Goal: Task Accomplishment & Management: Use online tool/utility

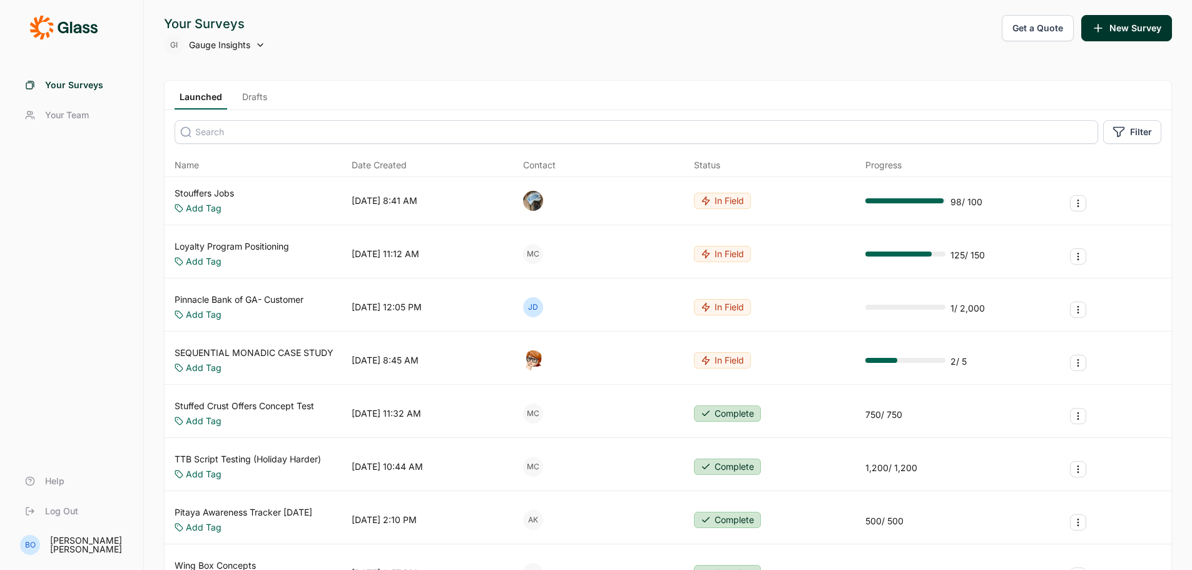
click at [225, 198] on link "Stouffers Jobs" at bounding box center [204, 193] width 59 height 13
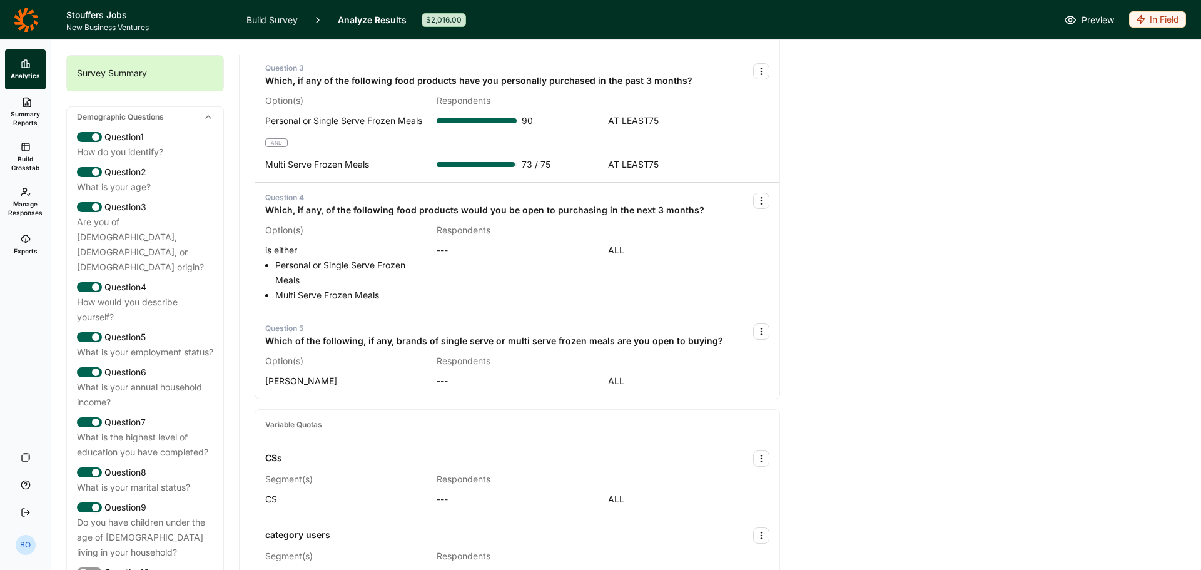
scroll to position [873, 0]
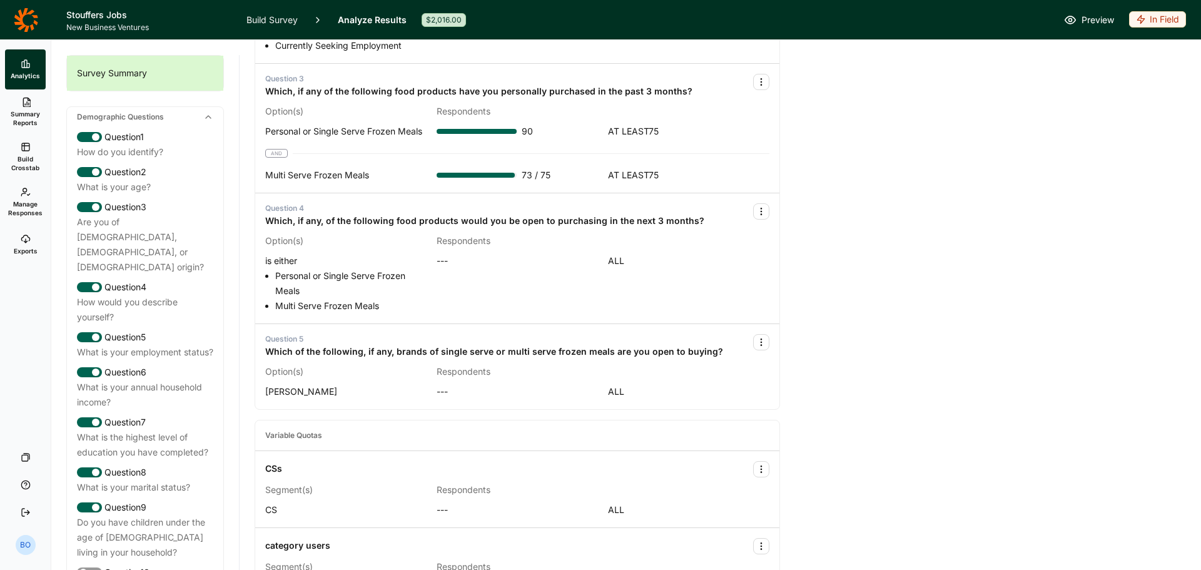
click at [20, 13] on icon at bounding box center [26, 20] width 24 height 24
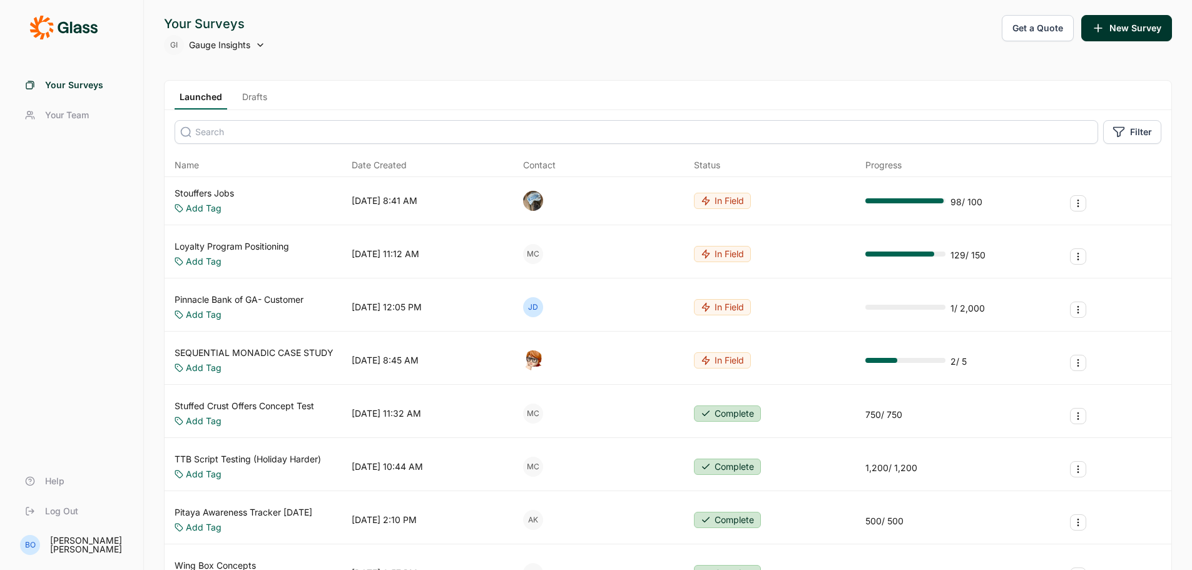
click at [246, 101] on link "Drafts" at bounding box center [254, 100] width 35 height 19
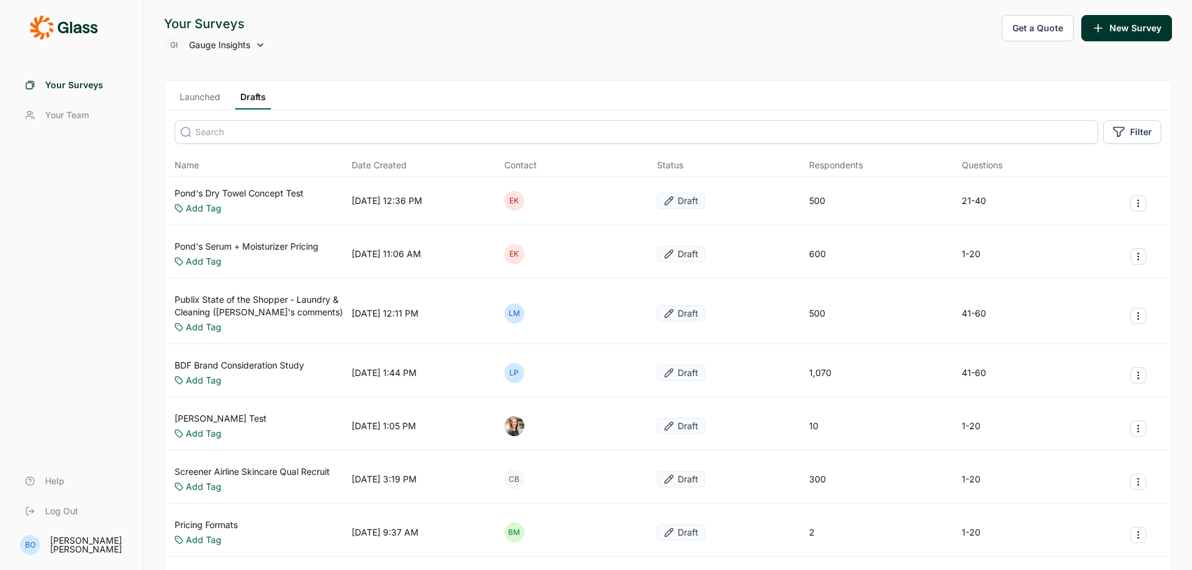
click at [253, 361] on link "BDF Brand Consideration Study" at bounding box center [240, 365] width 130 height 13
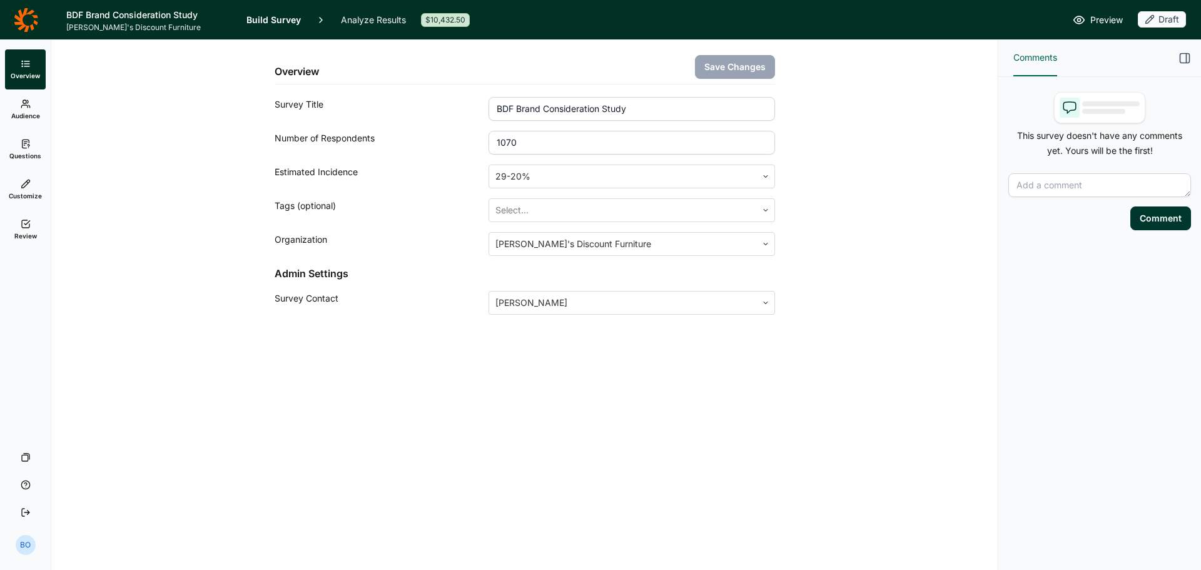
click at [29, 138] on link "Questions" at bounding box center [25, 150] width 41 height 40
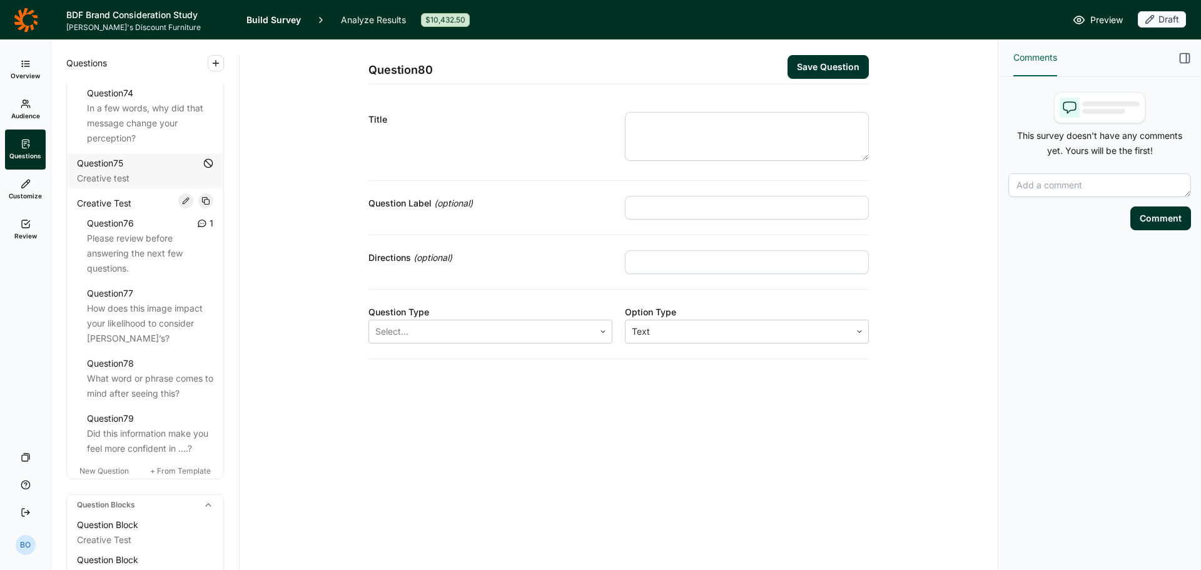
scroll to position [6433, 0]
